Goal: Information Seeking & Learning: Learn about a topic

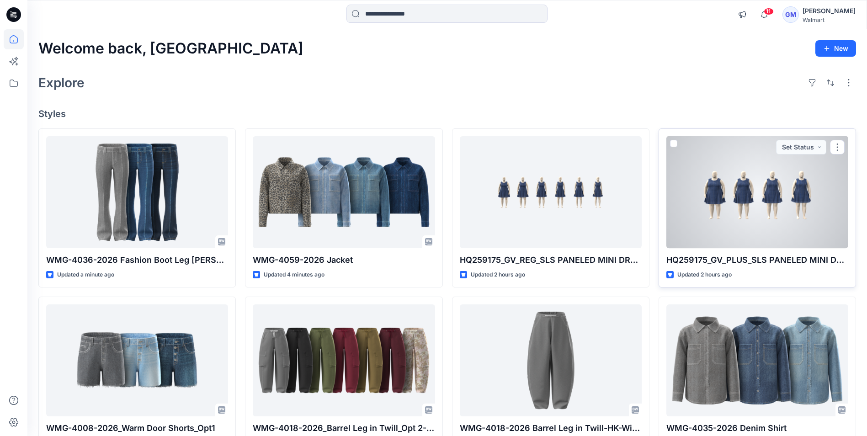
click at [734, 195] on div at bounding box center [758, 192] width 182 height 112
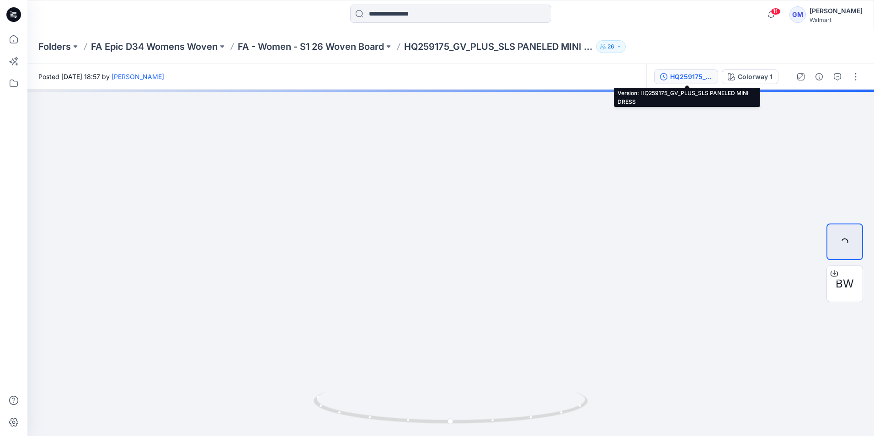
click at [690, 72] on div "HQ259175_GV_PLUS_SLS PANELED MINI DRESS" at bounding box center [691, 77] width 42 height 10
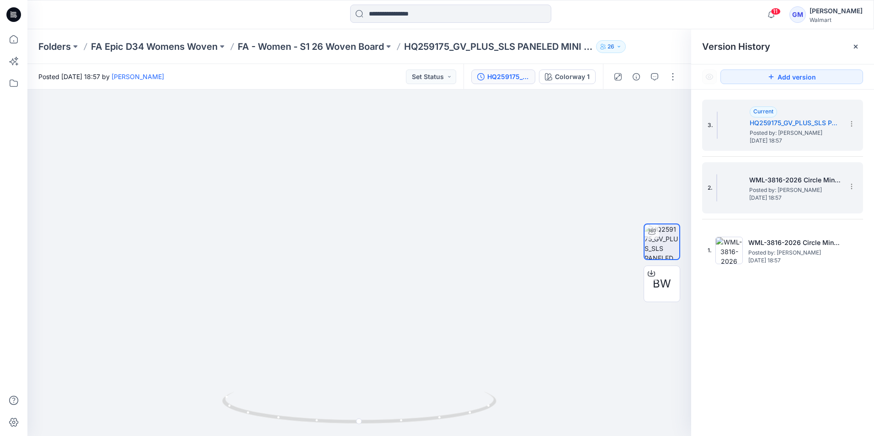
click at [769, 184] on h5 "WML-3816-2026 Circle Mini Dress_Full Colorway" at bounding box center [794, 180] width 91 height 11
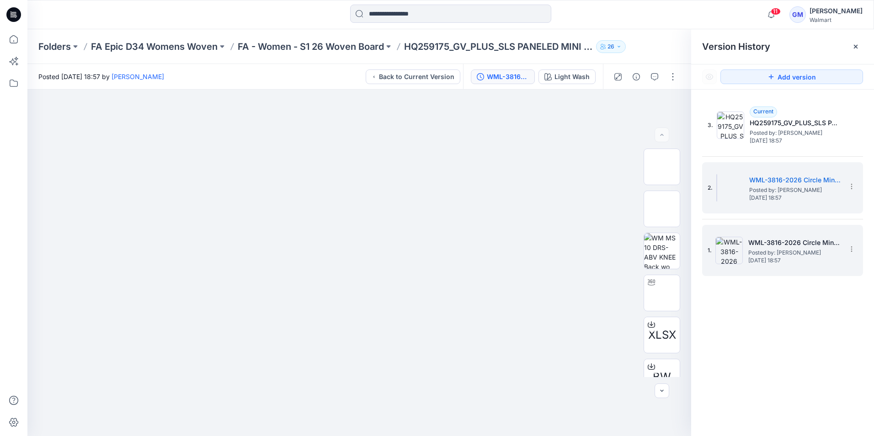
click at [770, 253] on span "Posted by: [PERSON_NAME]" at bounding box center [793, 252] width 91 height 9
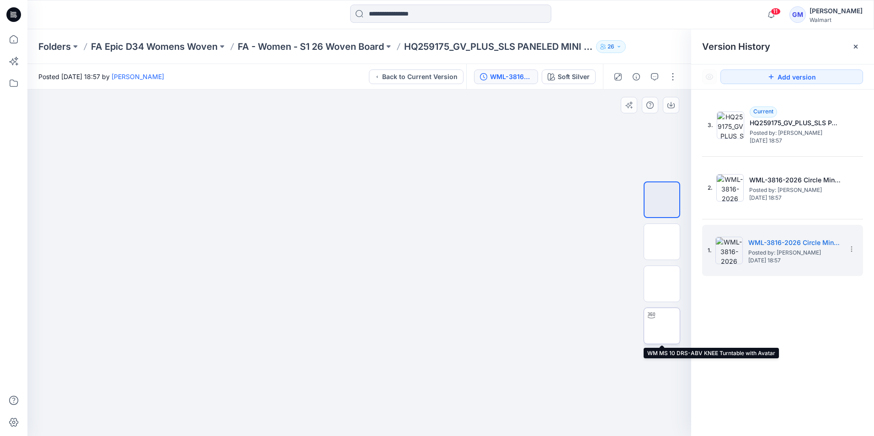
click at [662, 326] on img at bounding box center [662, 326] width 0 height 0
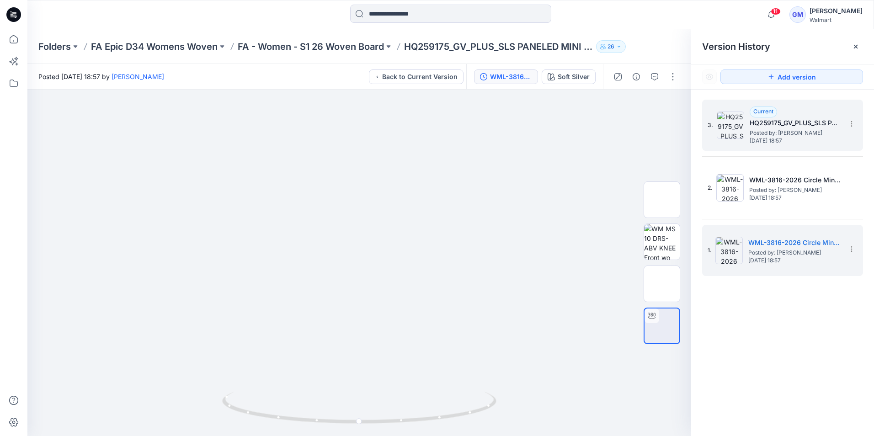
click at [779, 133] on span "Posted by: [PERSON_NAME]" at bounding box center [795, 132] width 91 height 9
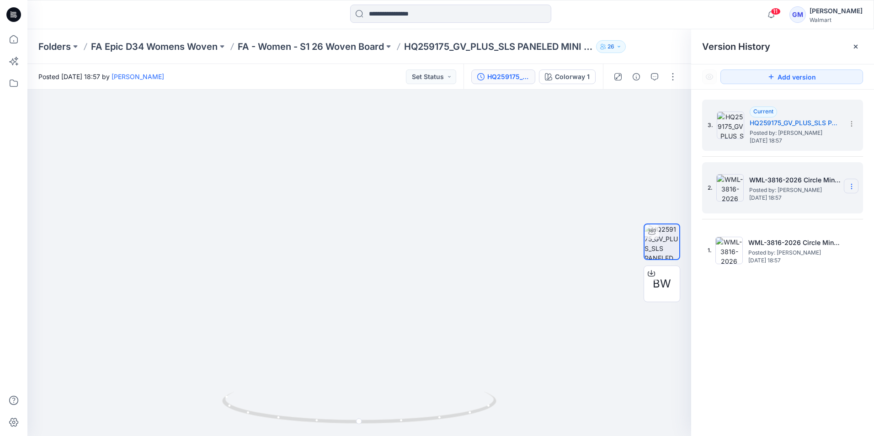
click at [853, 182] on section at bounding box center [851, 186] width 15 height 15
click at [787, 264] on span "Delete Version" at bounding box center [788, 263] width 43 height 11
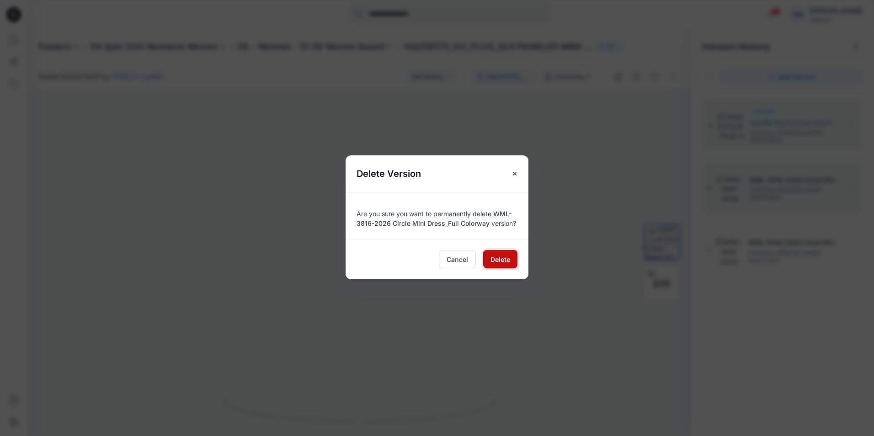
click at [499, 260] on span "Delete" at bounding box center [501, 260] width 20 height 10
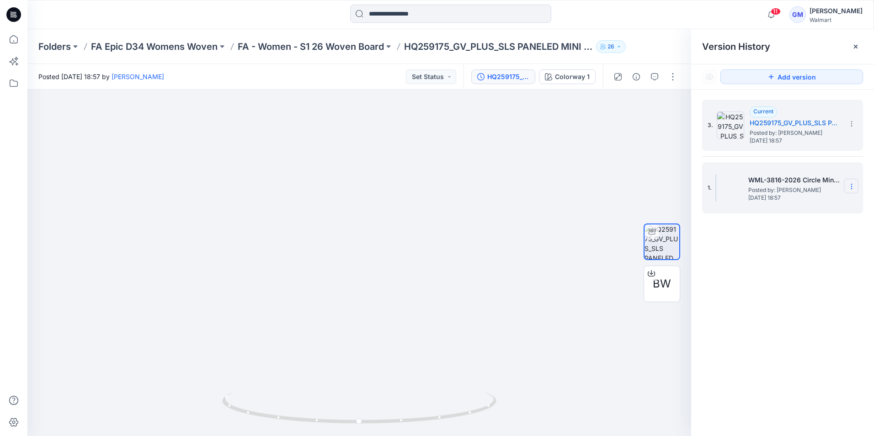
click at [852, 184] on icon at bounding box center [851, 186] width 7 height 7
click at [784, 264] on span "Delete Version" at bounding box center [788, 263] width 43 height 11
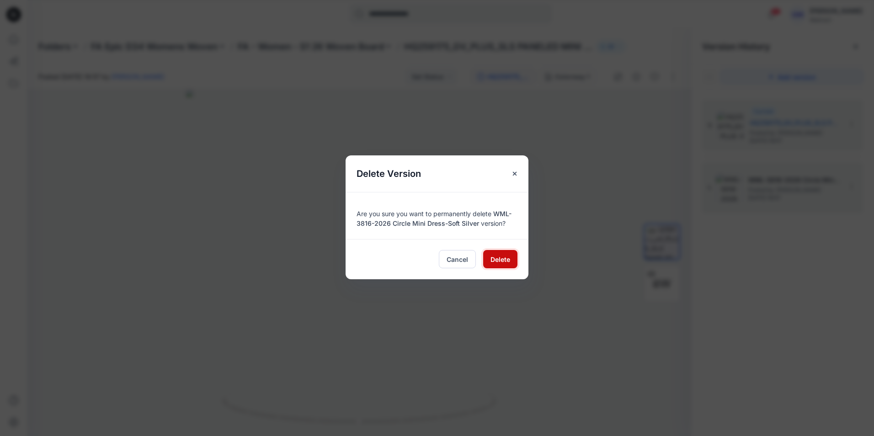
click at [505, 258] on span "Delete" at bounding box center [501, 260] width 20 height 10
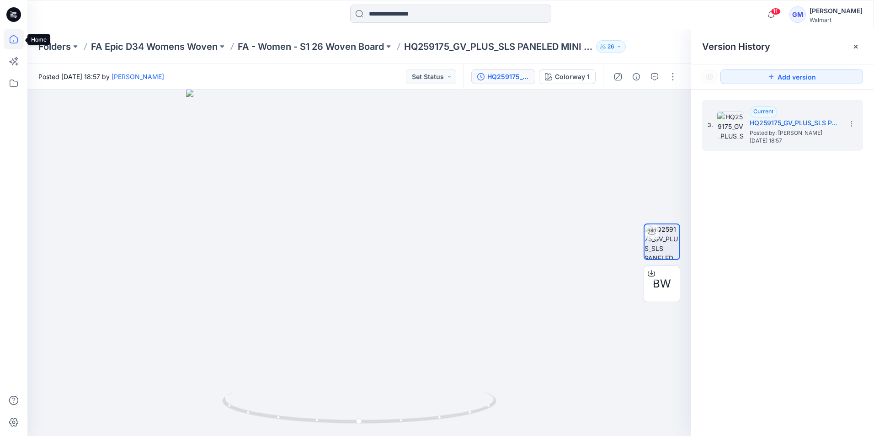
click at [12, 36] on icon at bounding box center [14, 39] width 8 height 8
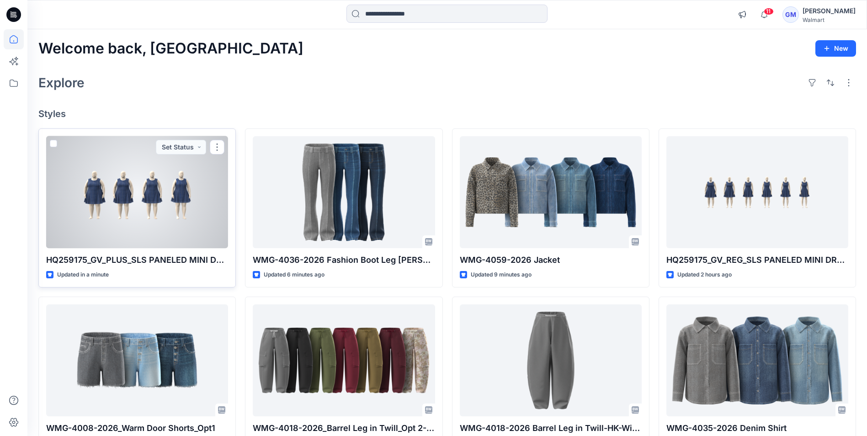
click at [178, 195] on div at bounding box center [137, 192] width 182 height 112
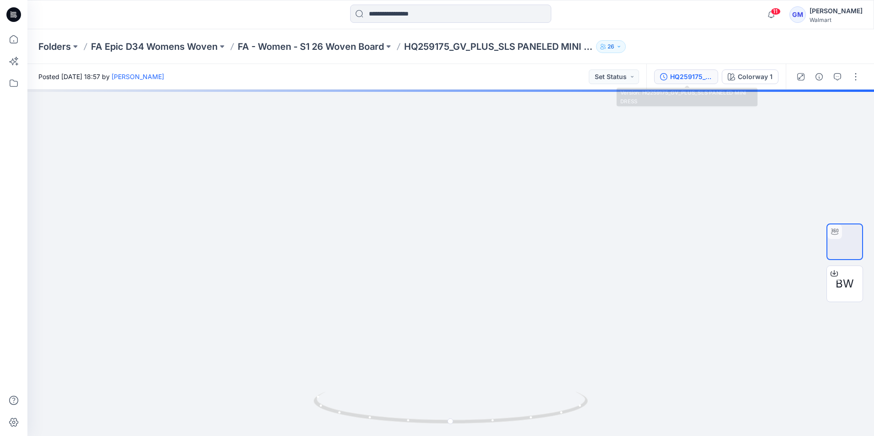
click at [687, 74] on div "HQ259175_GV_PLUS_SLS PANELED MINI DRESS" at bounding box center [691, 77] width 42 height 10
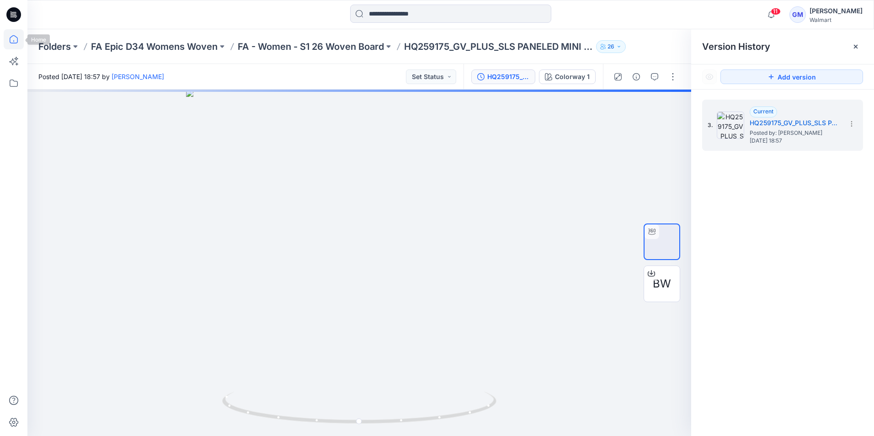
click at [12, 34] on icon at bounding box center [14, 39] width 20 height 20
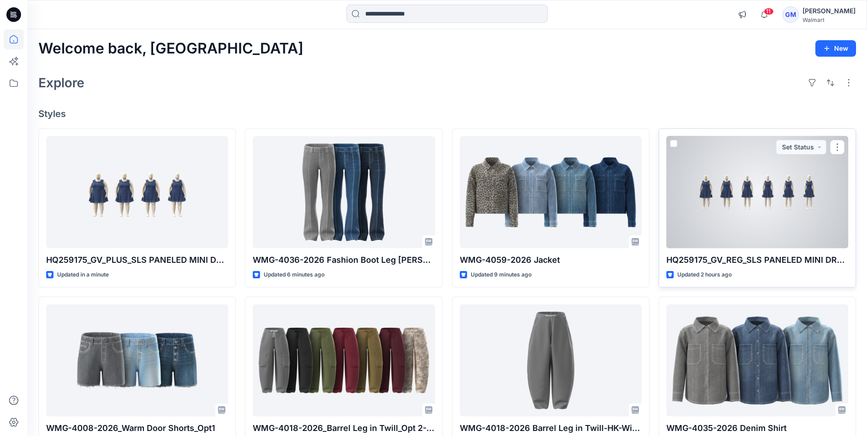
click at [768, 202] on div at bounding box center [758, 192] width 182 height 112
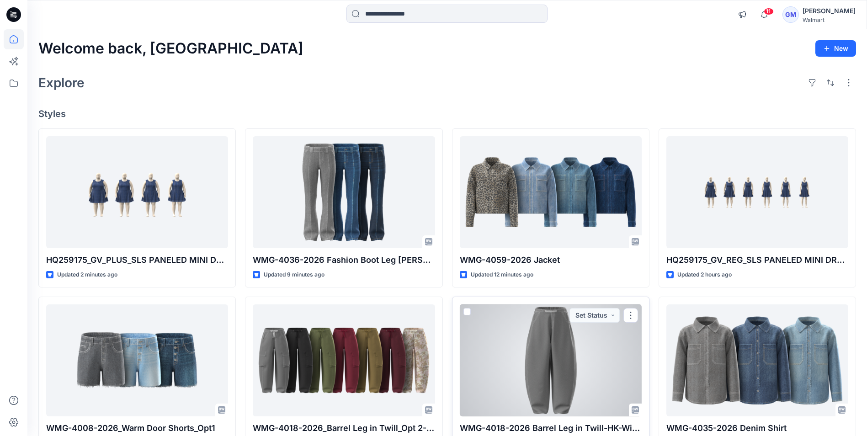
click at [571, 365] on div at bounding box center [551, 360] width 182 height 112
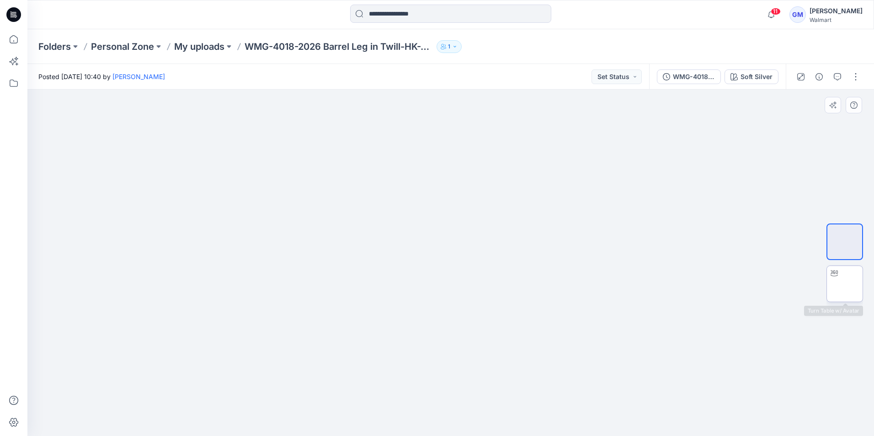
click at [845, 284] on img at bounding box center [845, 284] width 0 height 0
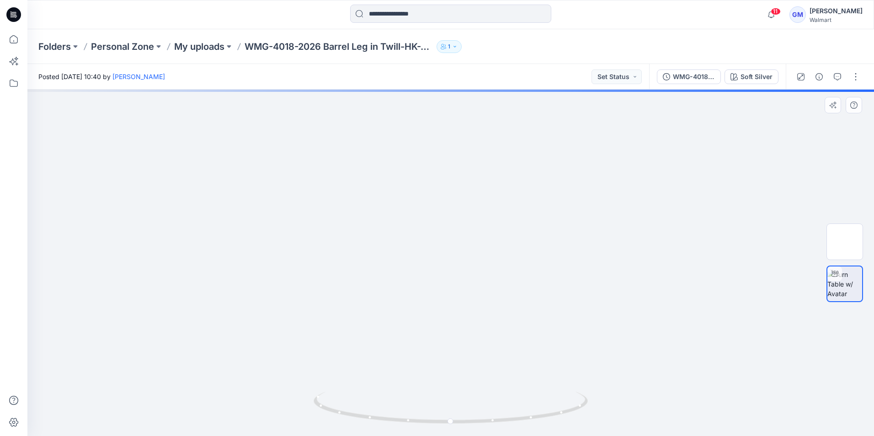
drag, startPoint x: 478, startPoint y: 326, endPoint x: 493, endPoint y: 331, distance: 16.2
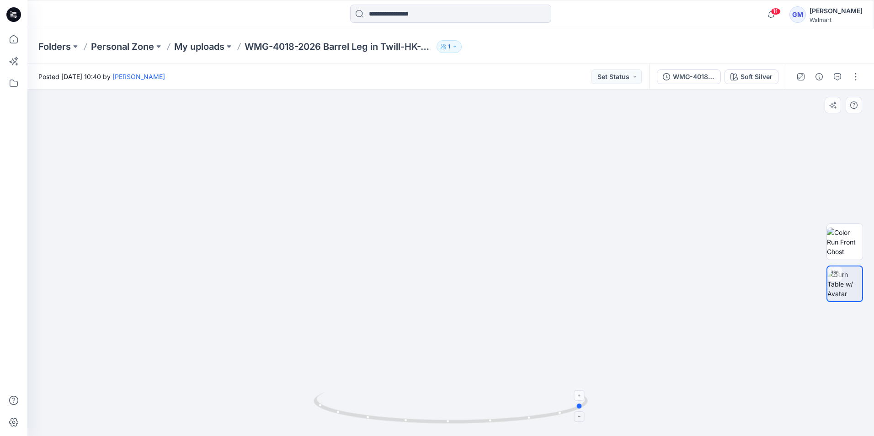
drag, startPoint x: 529, startPoint y: 421, endPoint x: 399, endPoint y: 413, distance: 130.6
click at [399, 413] on icon at bounding box center [452, 409] width 277 height 34
drag, startPoint x: 491, startPoint y: 417, endPoint x: 418, endPoint y: 415, distance: 73.6
click at [418, 415] on icon at bounding box center [452, 409] width 277 height 34
drag, startPoint x: 478, startPoint y: 385, endPoint x: 475, endPoint y: 181, distance: 204.4
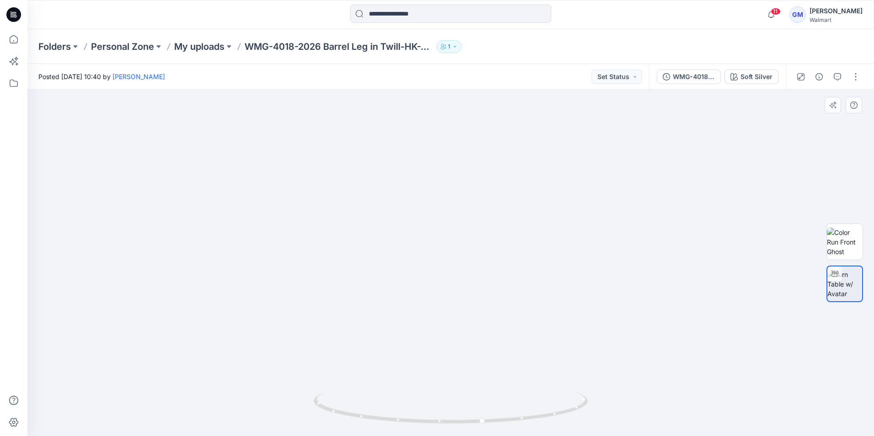
drag, startPoint x: 497, startPoint y: 422, endPoint x: 453, endPoint y: 380, distance: 61.4
click at [453, 380] on div at bounding box center [450, 263] width 847 height 347
drag, startPoint x: 481, startPoint y: 289, endPoint x: 468, endPoint y: 183, distance: 107.0
click at [471, 171] on img at bounding box center [450, 204] width 471 height 463
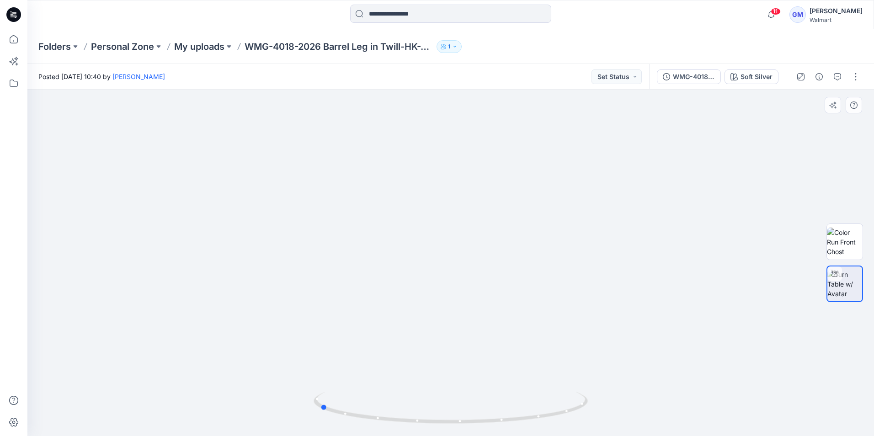
drag, startPoint x: 489, startPoint y: 424, endPoint x: 423, endPoint y: 342, distance: 105.5
click at [372, 429] on div at bounding box center [451, 413] width 274 height 46
drag, startPoint x: 502, startPoint y: 184, endPoint x: 474, endPoint y: 366, distance: 184.5
drag, startPoint x: 471, startPoint y: 166, endPoint x: 468, endPoint y: 288, distance: 121.7
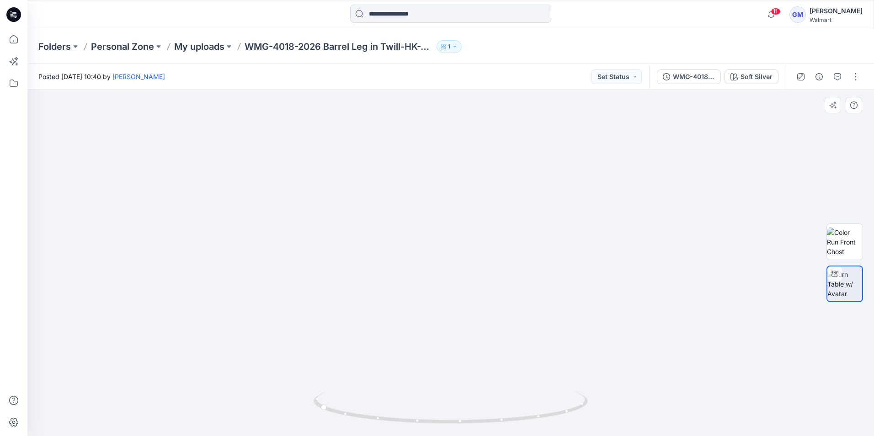
drag, startPoint x: 413, startPoint y: 206, endPoint x: 403, endPoint y: 250, distance: 44.5
drag, startPoint x: 468, startPoint y: 427, endPoint x: 369, endPoint y: 420, distance: 99.0
click at [369, 420] on div at bounding box center [451, 413] width 274 height 46
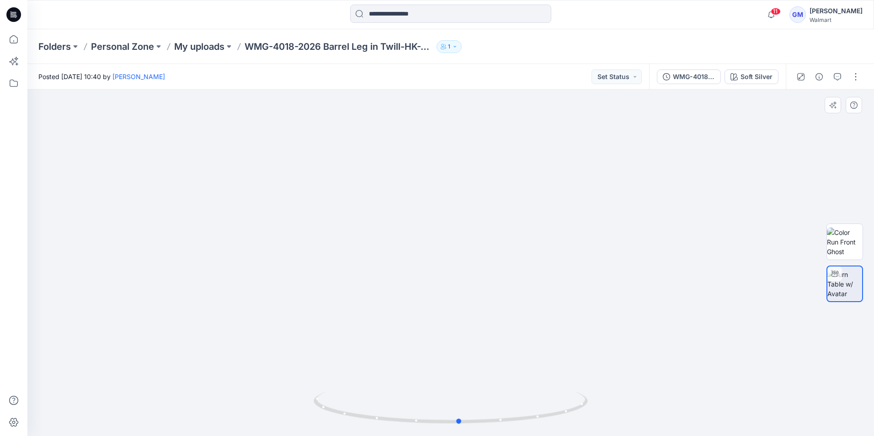
drag, startPoint x: 502, startPoint y: 422, endPoint x: 775, endPoint y: 384, distance: 275.2
click at [775, 384] on div at bounding box center [450, 263] width 847 height 347
